Goal: Information Seeking & Learning: Learn about a topic

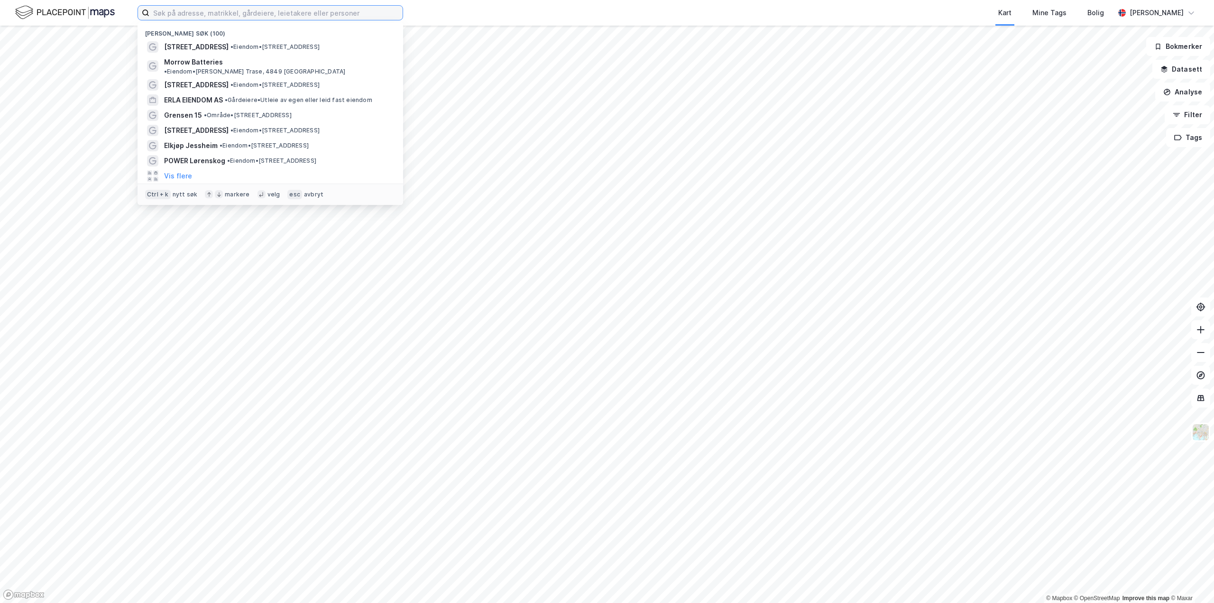
click at [185, 11] on input at bounding box center [275, 13] width 253 height 14
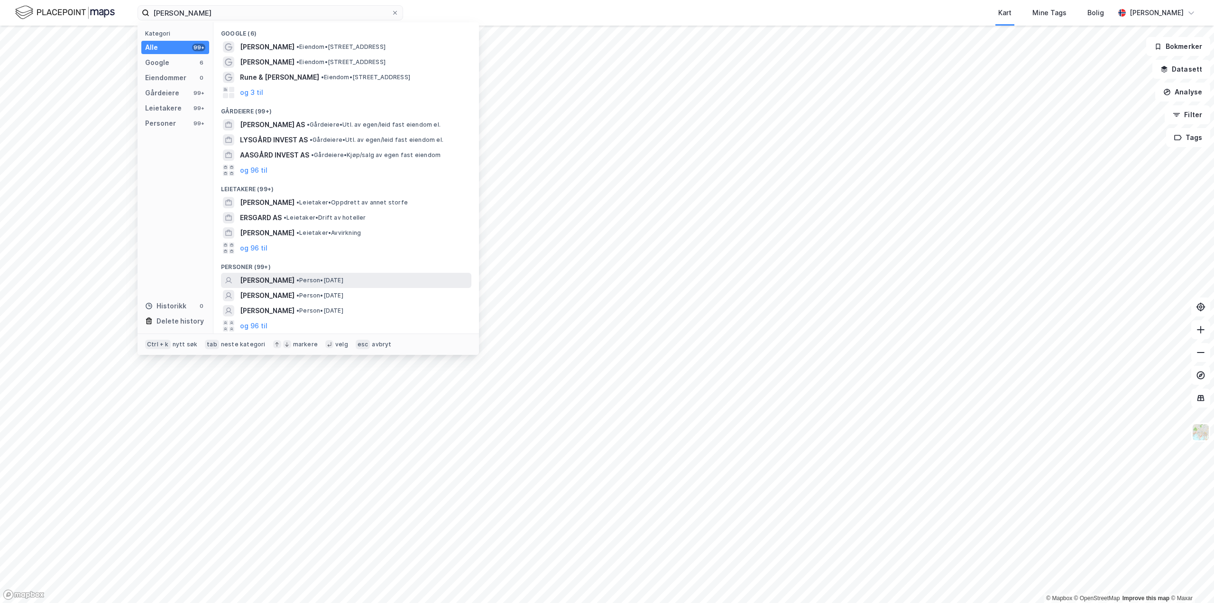
click at [289, 281] on span "[PERSON_NAME]" at bounding box center [267, 280] width 55 height 11
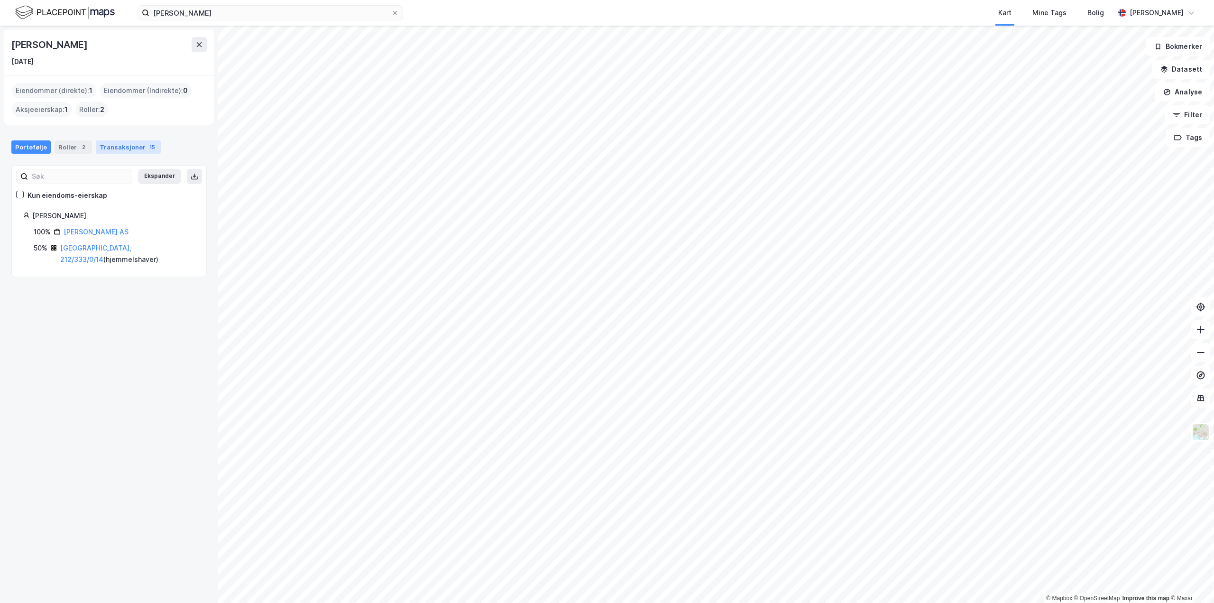
click at [133, 145] on div "Transaksjoner 15" at bounding box center [128, 146] width 65 height 13
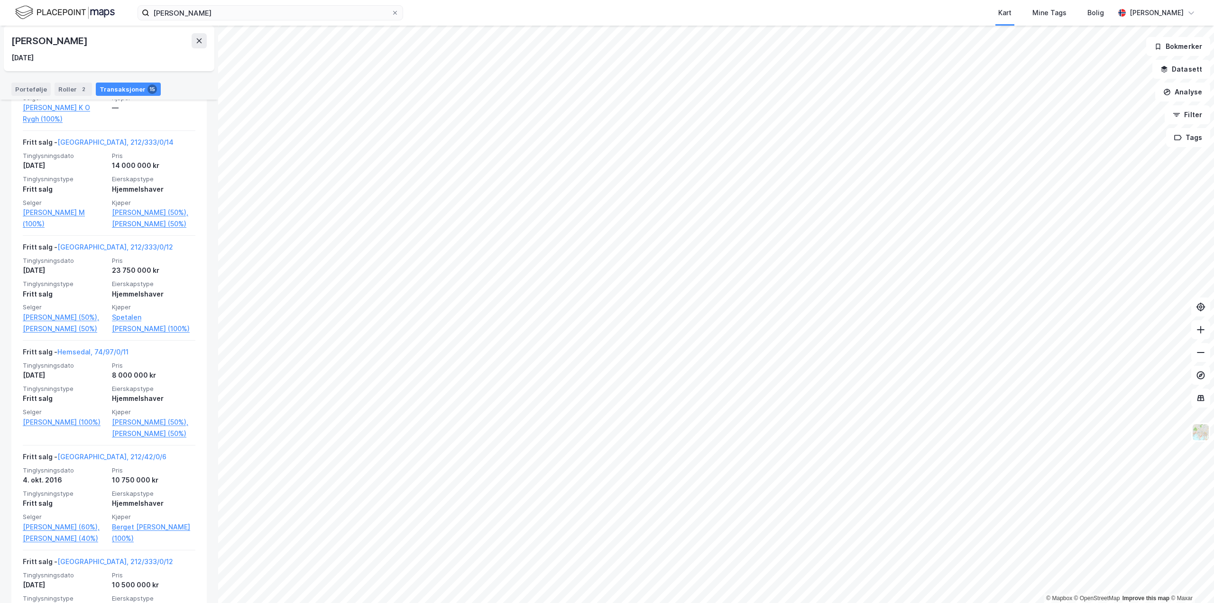
scroll to position [617, 0]
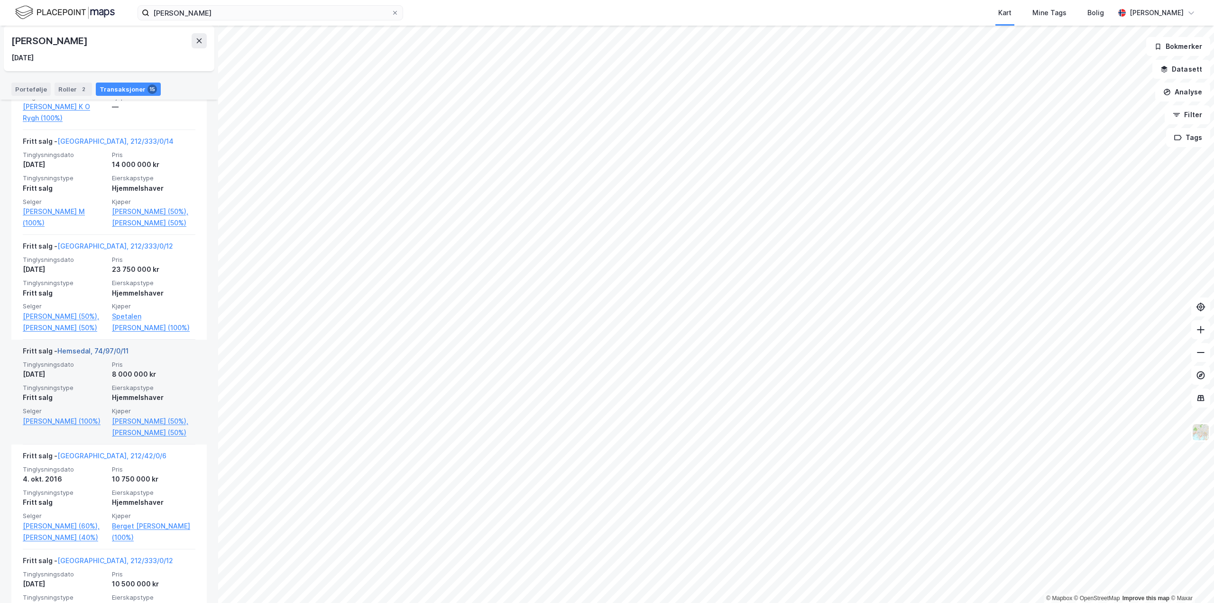
click at [93, 355] on link "Hemsedal, 74/97/0/11" at bounding box center [92, 351] width 71 height 8
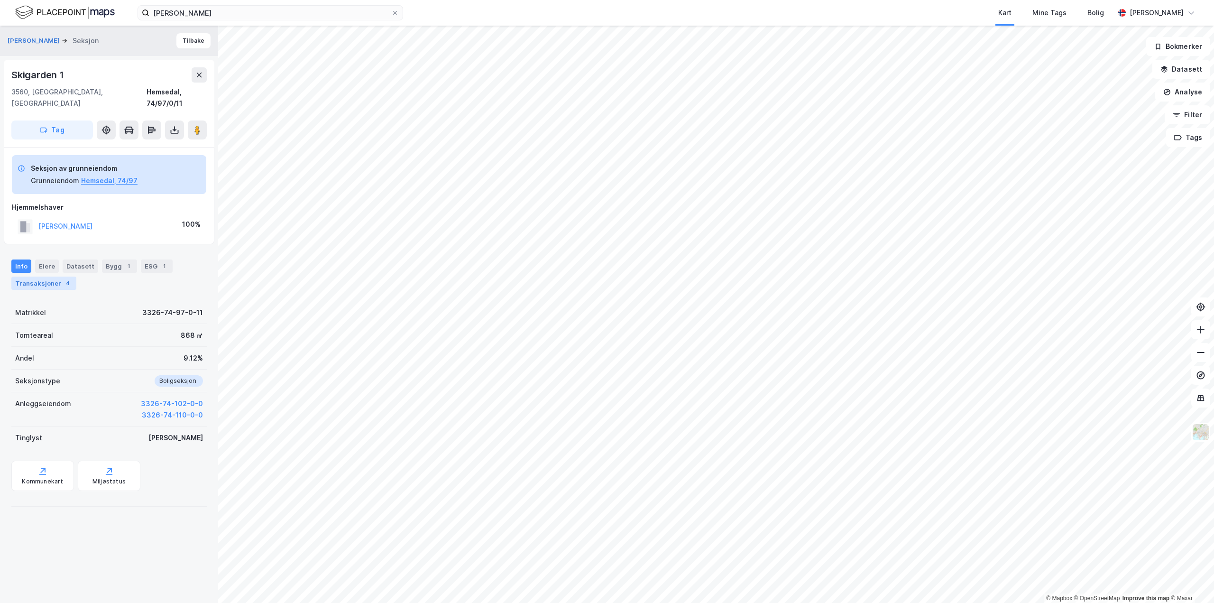
click at [39, 277] on div "Transaksjoner 4" at bounding box center [43, 283] width 65 height 13
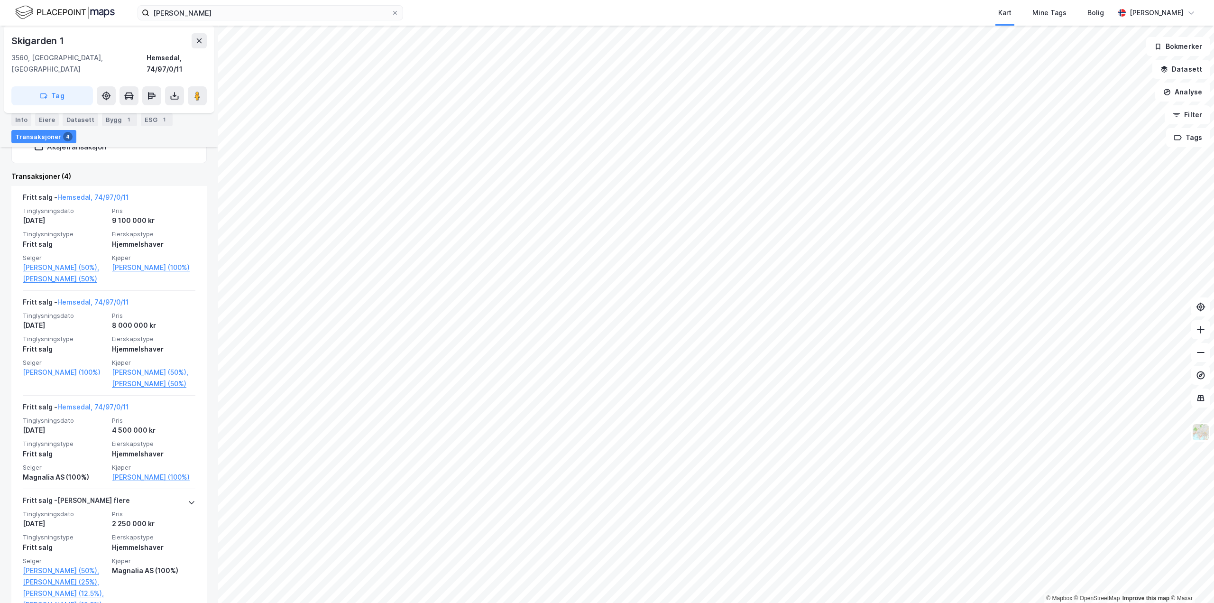
scroll to position [285, 0]
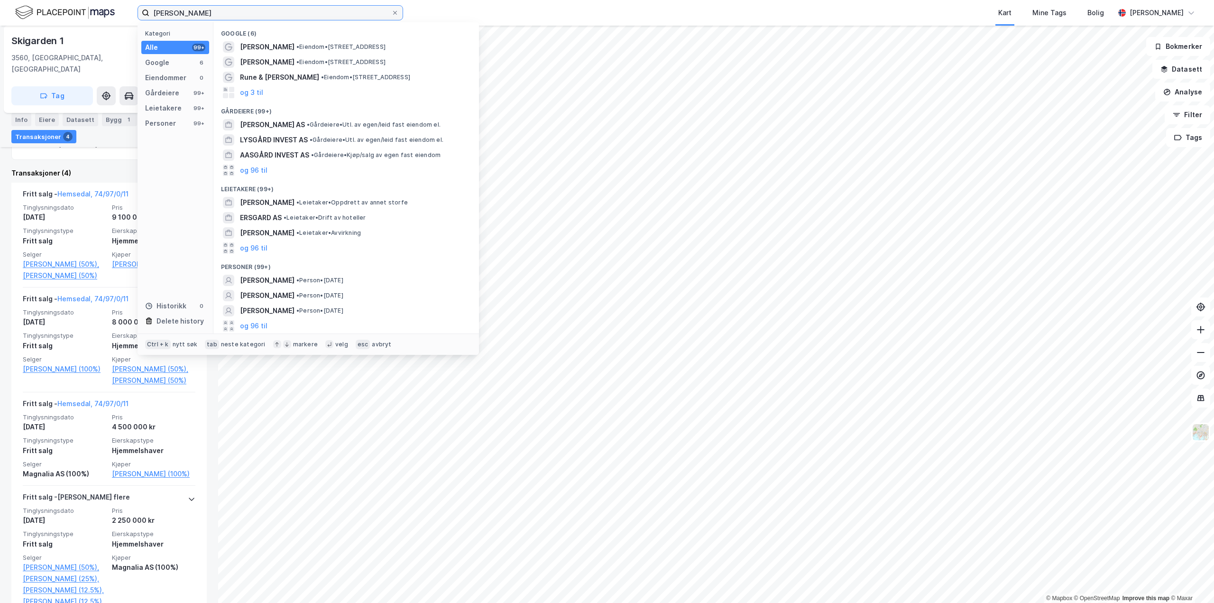
drag, startPoint x: 201, startPoint y: 13, endPoint x: -35, endPoint y: 13, distance: 236.3
click at [0, 13] on html "[PERSON_NAME] Kategori Alle 99+ Google 6 Eiendommer 0 Gårdeiere 99+ Leietakere …" at bounding box center [607, 301] width 1214 height 603
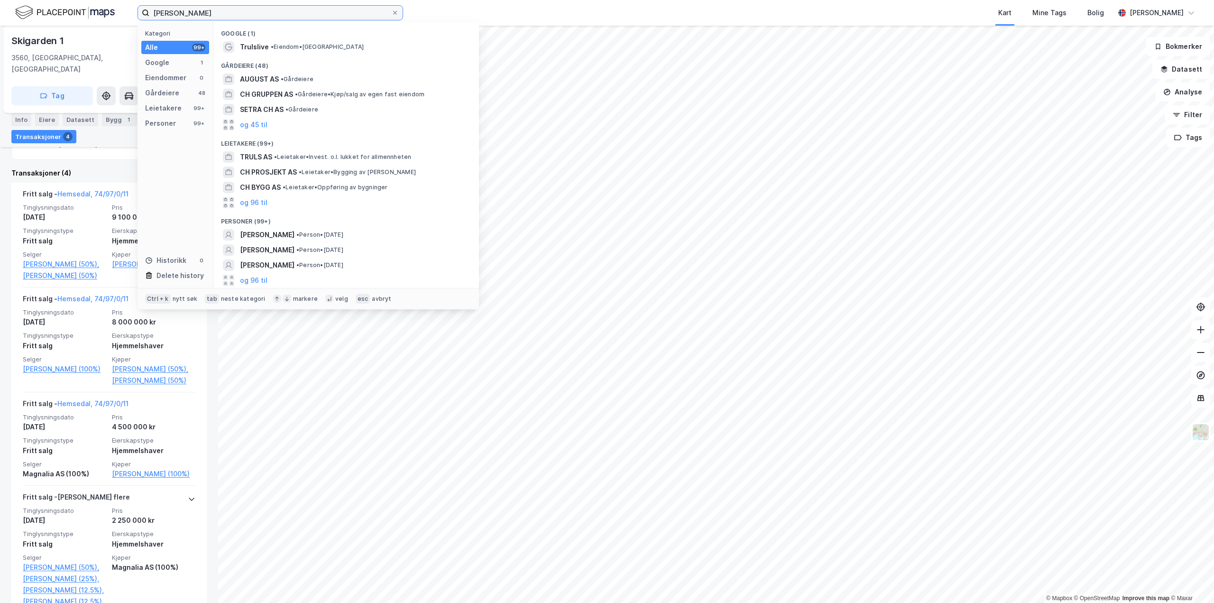
type input "[PERSON_NAME]"
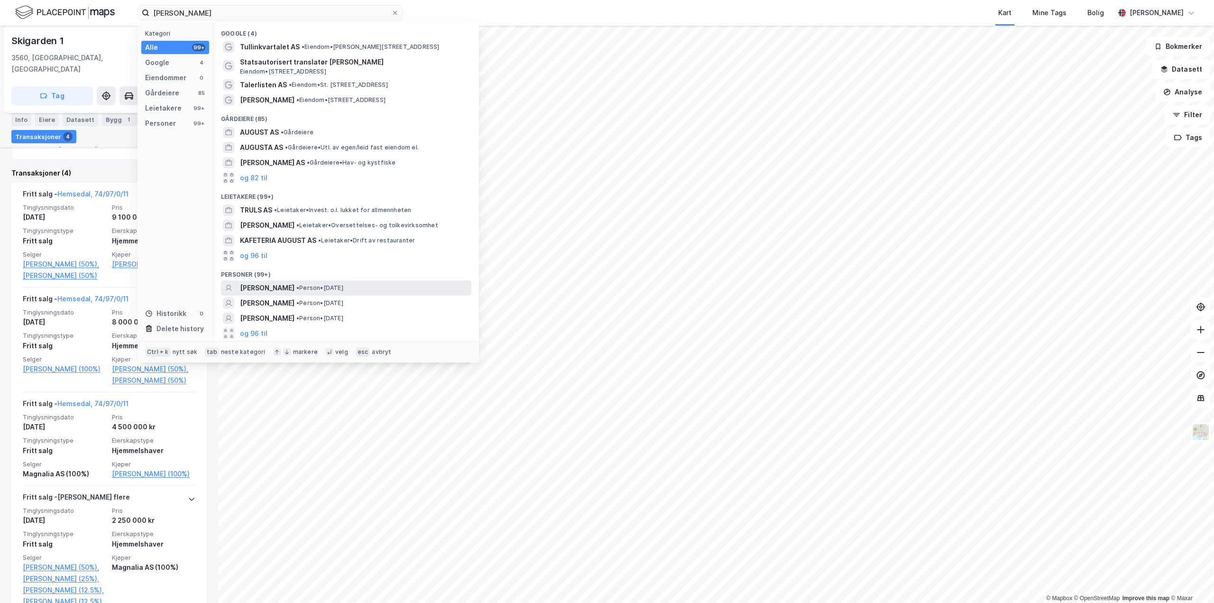
click at [295, 283] on span "[PERSON_NAME]" at bounding box center [267, 287] width 55 height 11
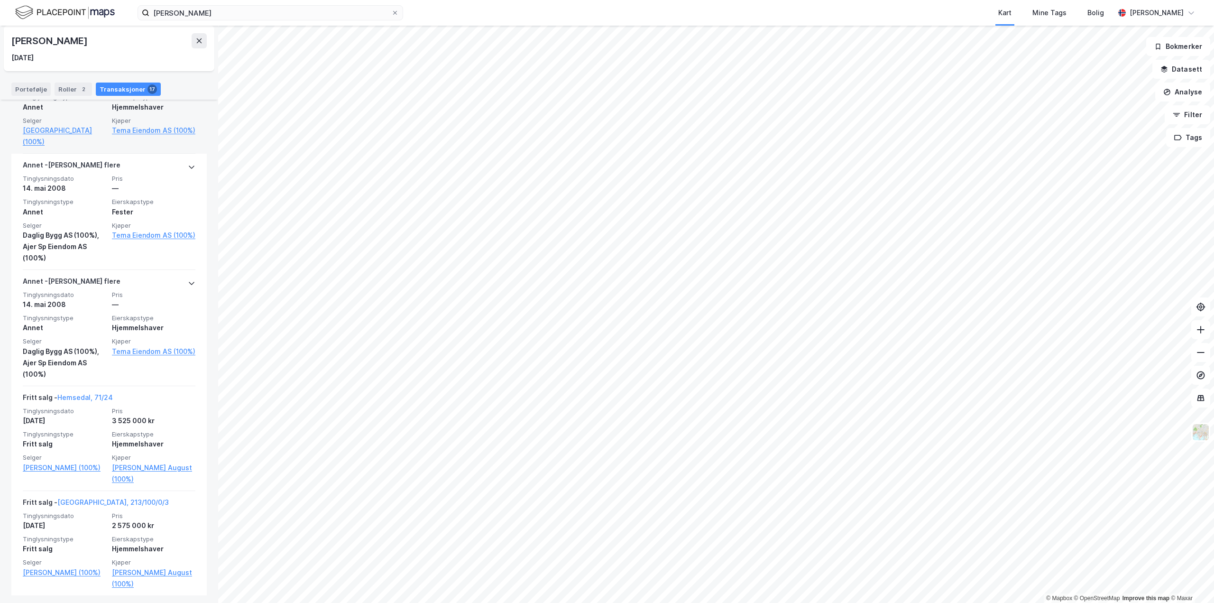
scroll to position [1871, 0]
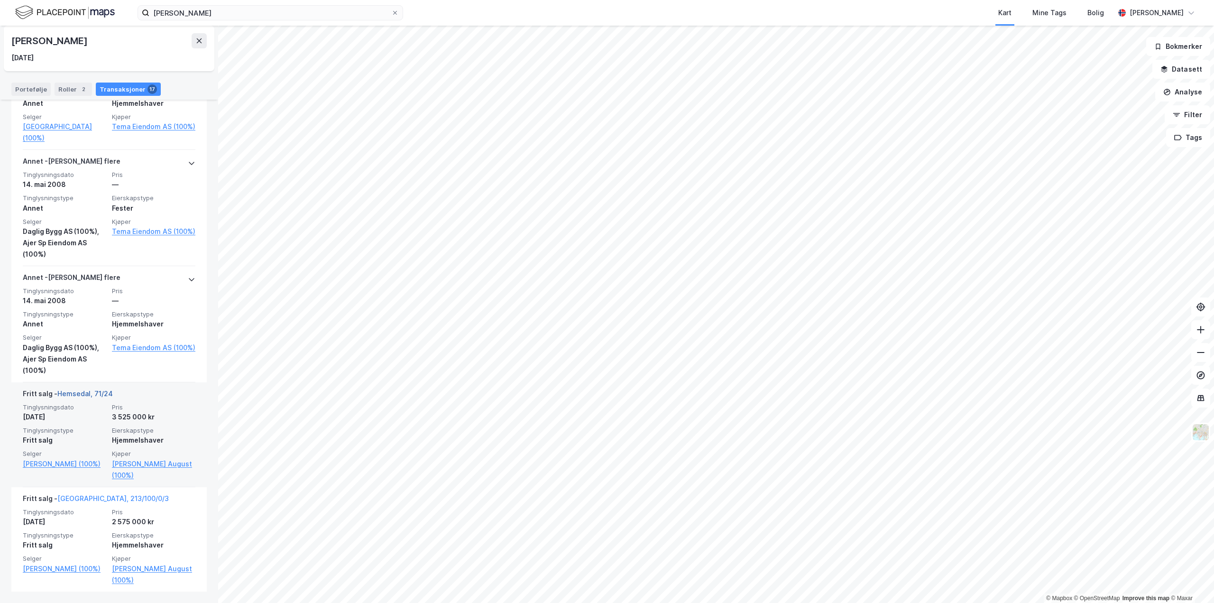
click at [81, 391] on link "Hemsedal, 71/24" at bounding box center [85, 393] width 56 height 8
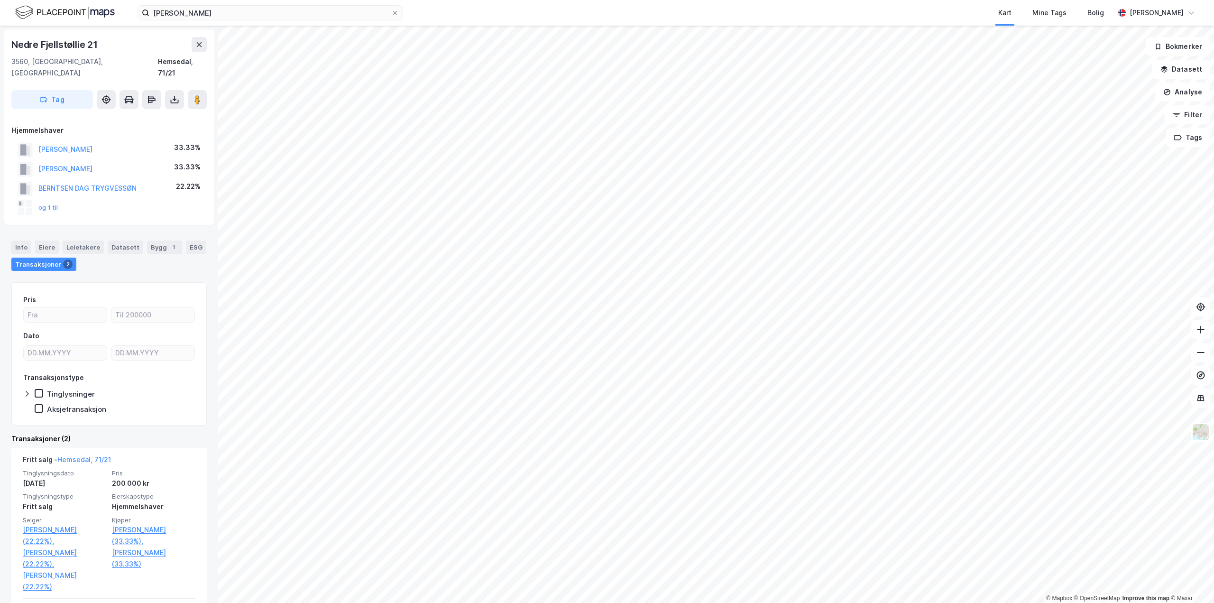
click at [820, 603] on html "[PERSON_NAME] Kart Mine Tags Bolig [PERSON_NAME] © Mapbox © OpenStreetMap Impro…" at bounding box center [607, 301] width 1214 height 603
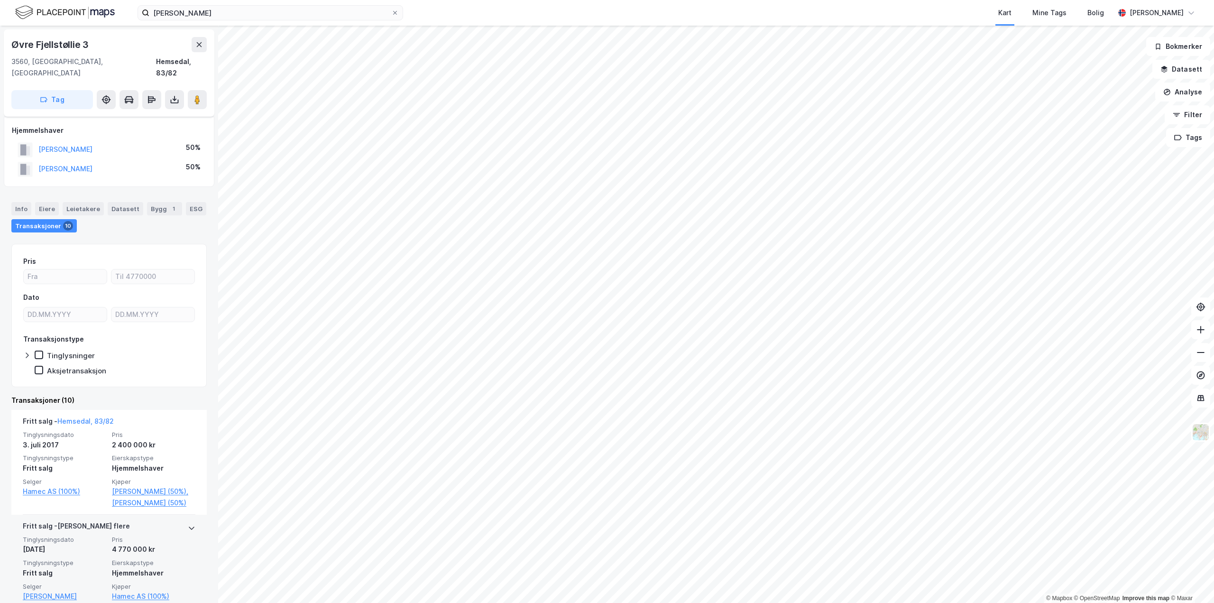
scroll to position [142, 0]
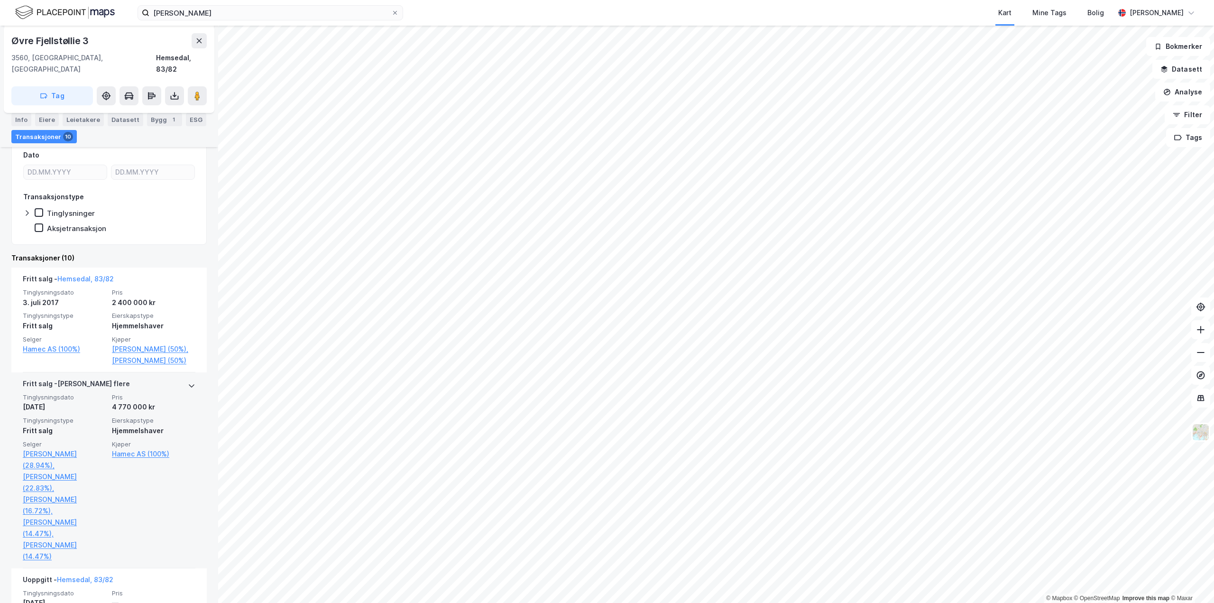
click at [42, 447] on span "Selger" at bounding box center [64, 444] width 83 height 8
click at [57, 453] on link "[PERSON_NAME] (28.94%)," at bounding box center [64, 459] width 83 height 23
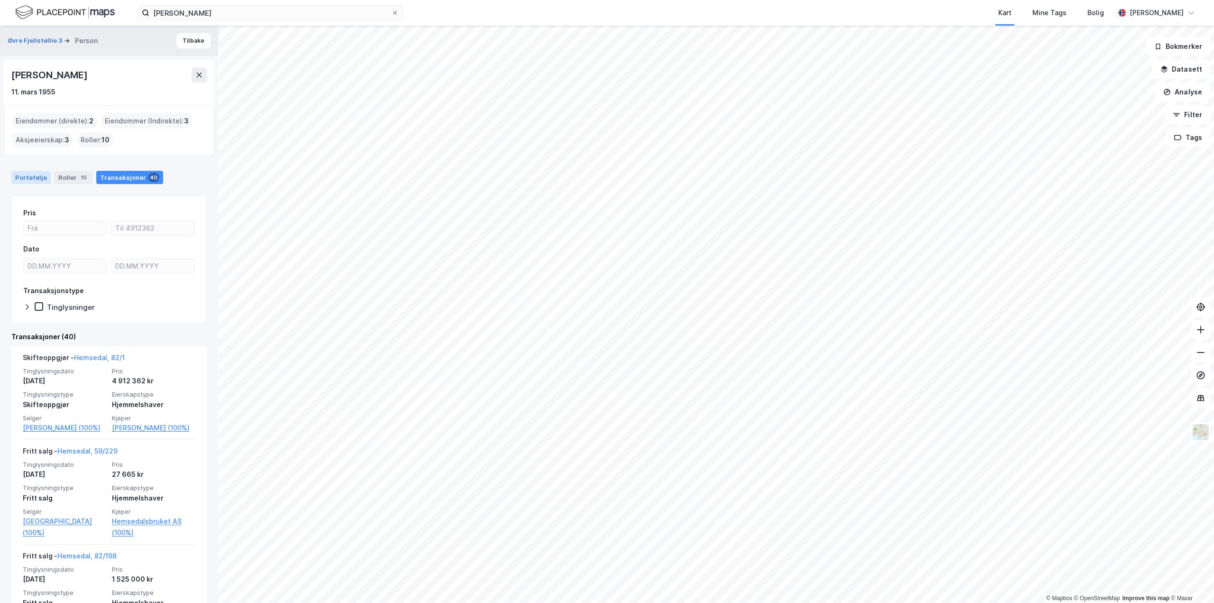
click at [35, 177] on div "Portefølje" at bounding box center [30, 177] width 39 height 13
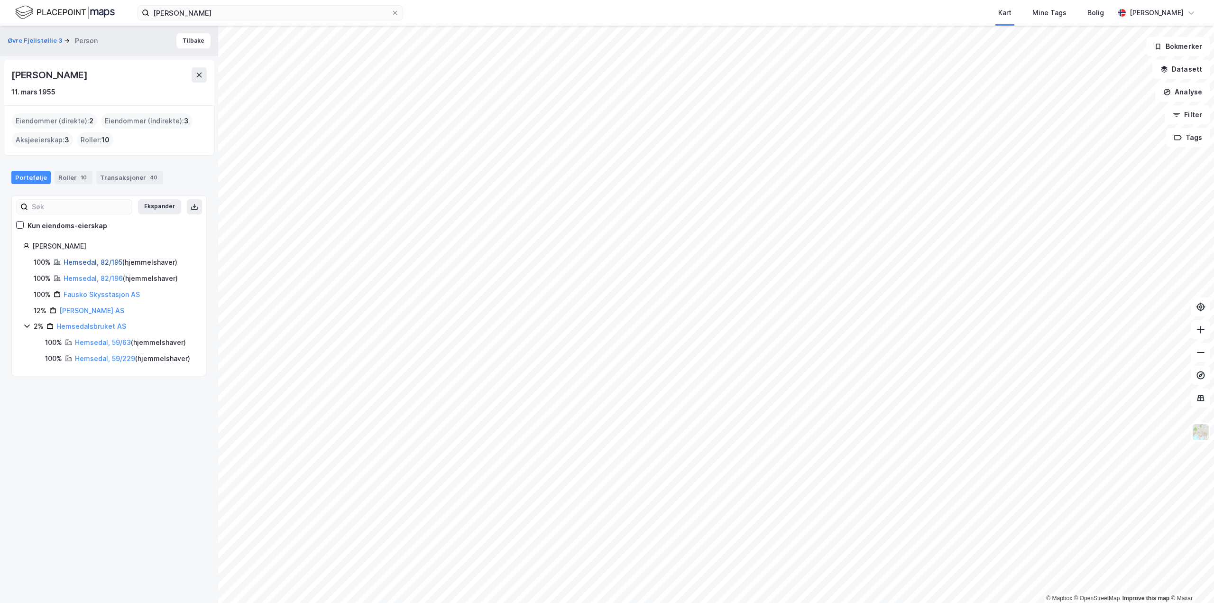
click at [94, 263] on link "Hemsedal, 82/195" at bounding box center [93, 262] width 59 height 8
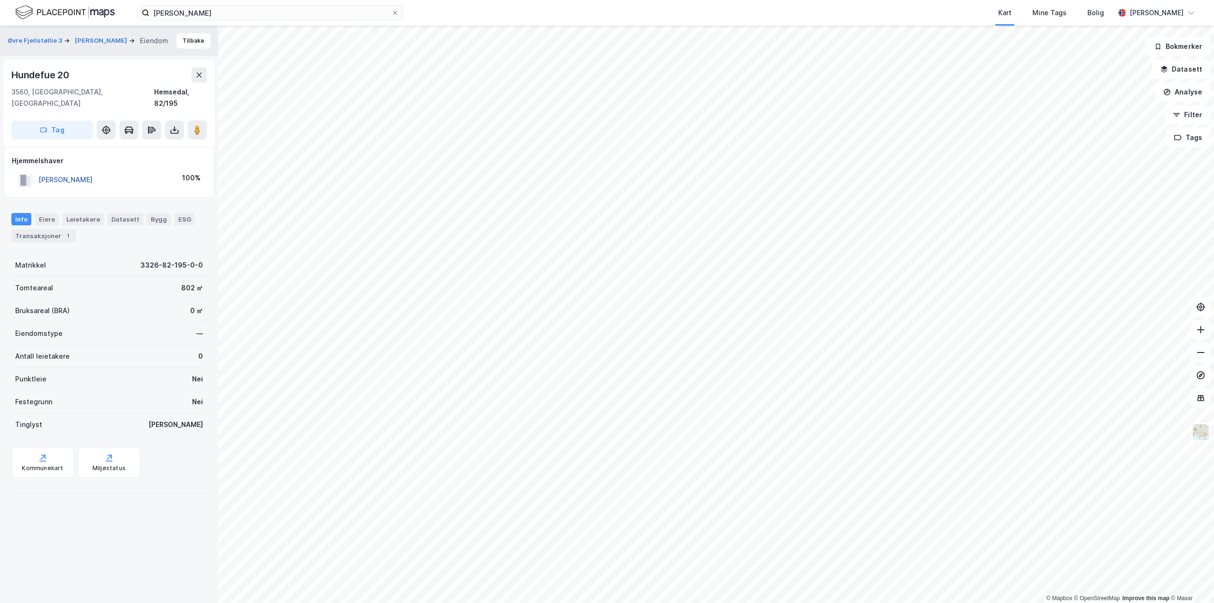
click at [0, 0] on button "[PERSON_NAME]" at bounding box center [0, 0] width 0 height 0
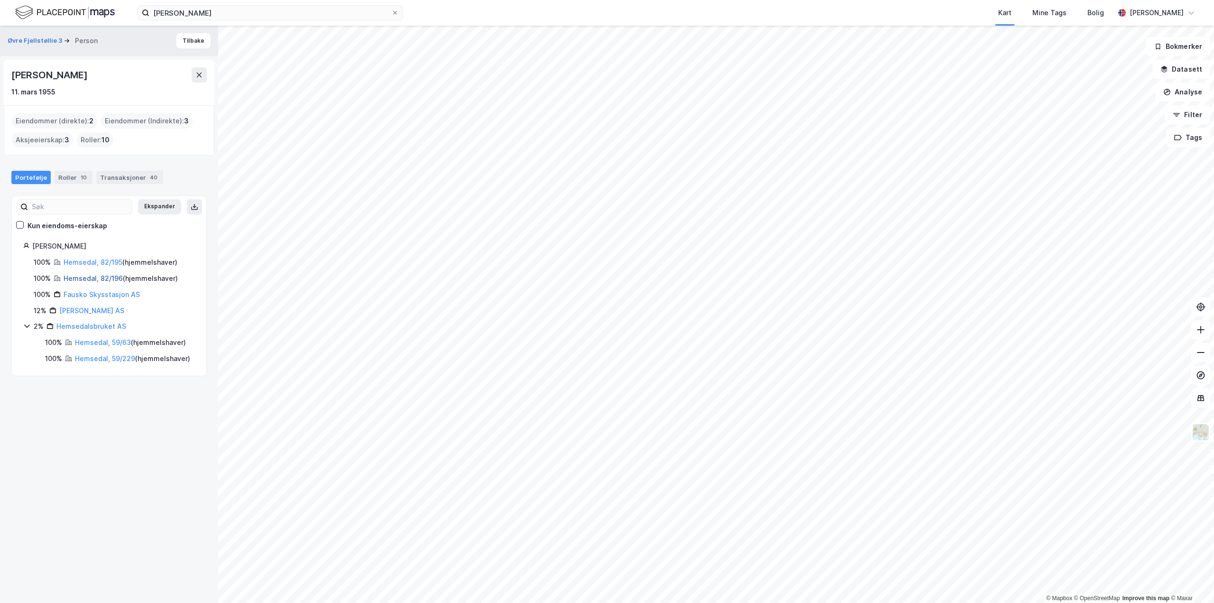
click at [74, 277] on link "Hemsedal, 82/196" at bounding box center [93, 278] width 59 height 8
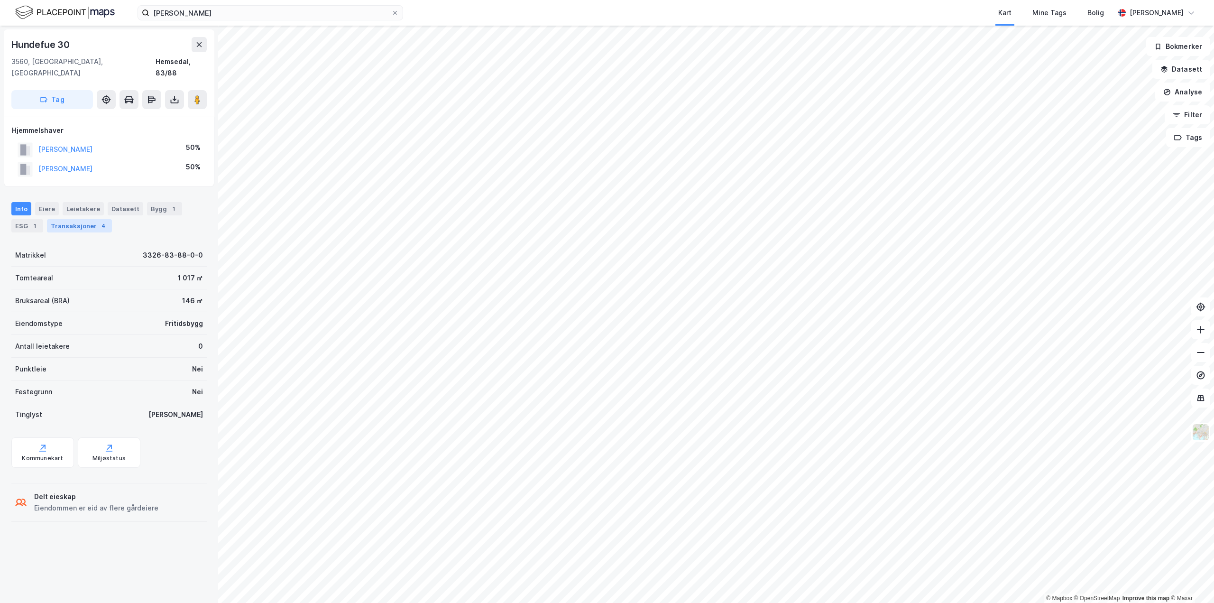
click at [89, 219] on div "Transaksjoner 4" at bounding box center [79, 225] width 65 height 13
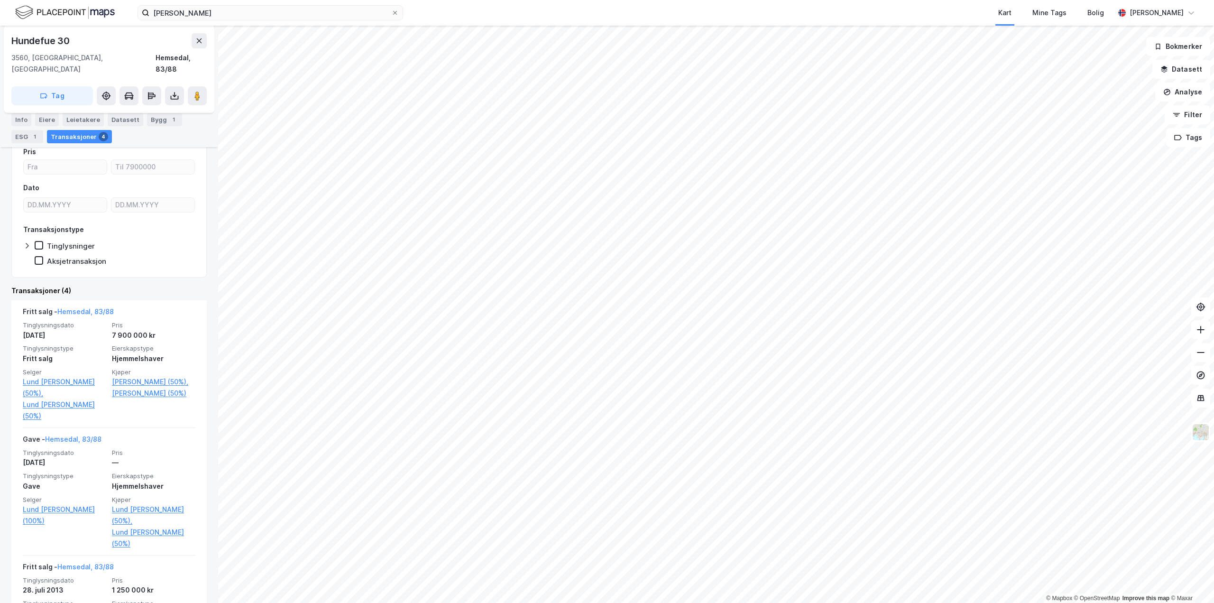
scroll to position [190, 0]
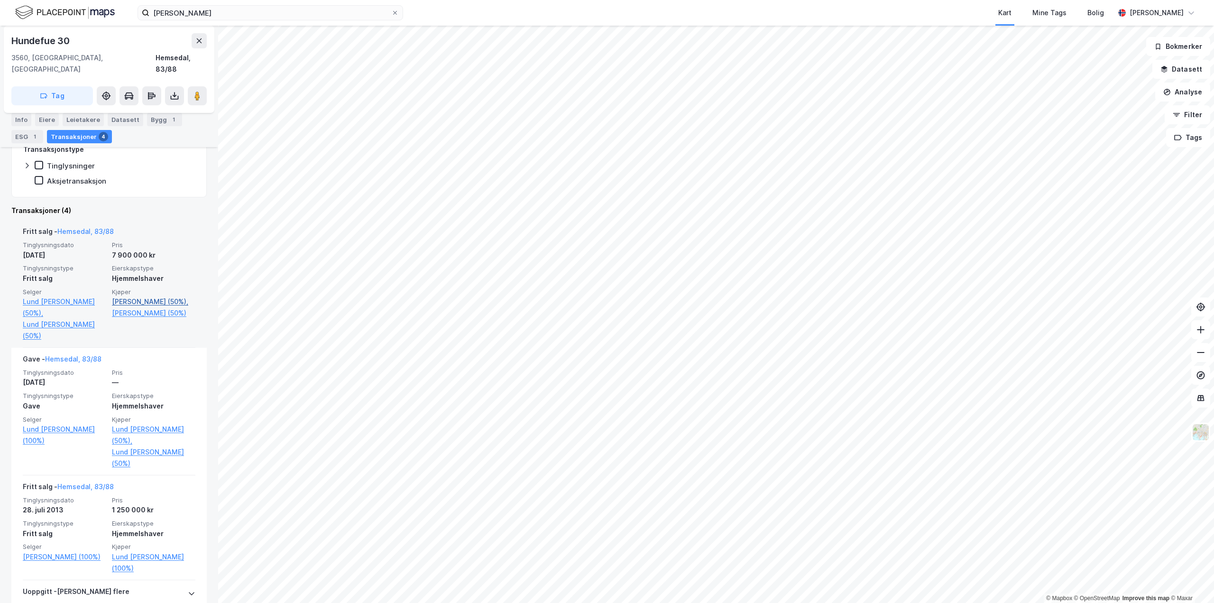
click at [138, 296] on link "[PERSON_NAME] (50%)," at bounding box center [153, 301] width 83 height 11
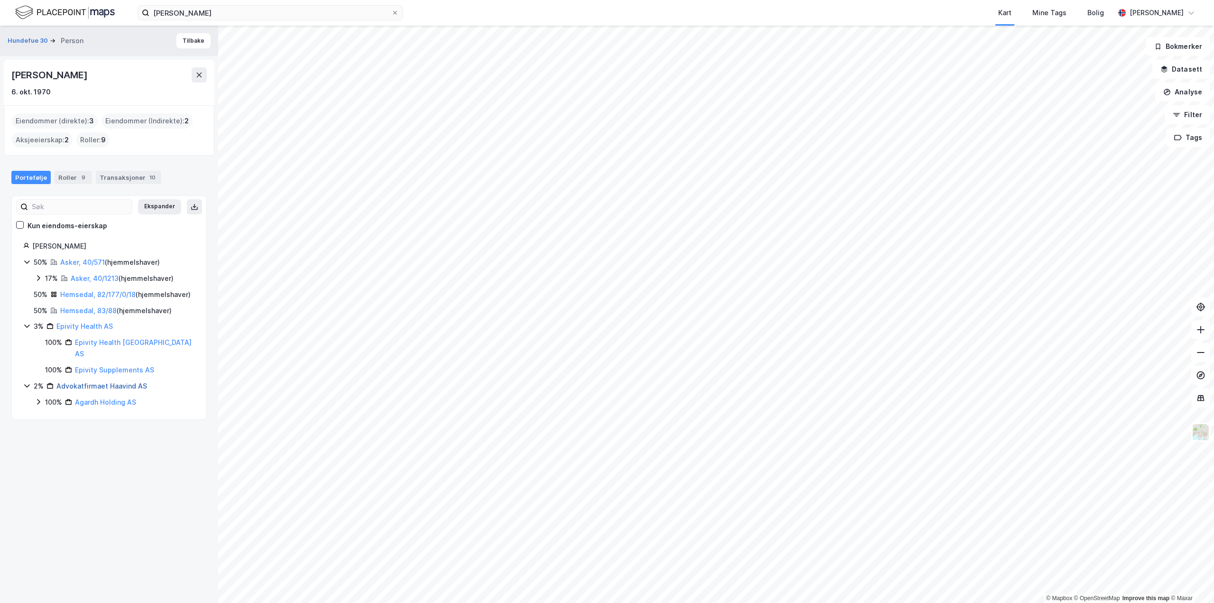
click at [79, 385] on link "Advokatfirmaet Haavind AS" at bounding box center [101, 386] width 91 height 8
